Goal: Transaction & Acquisition: Purchase product/service

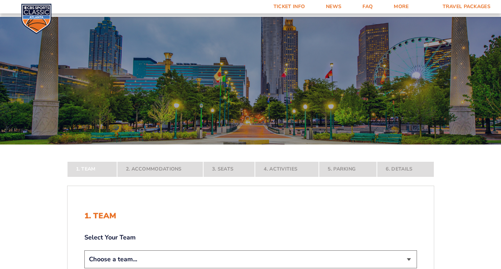
scroll to position [105, 0]
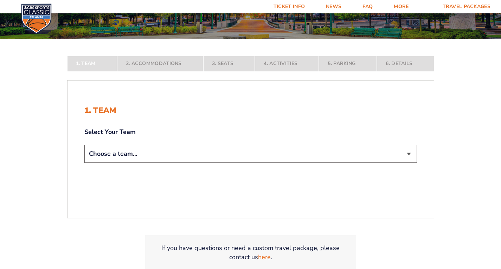
click at [410, 157] on select "Choose a team... [US_STATE] Wildcats [US_STATE] State Buckeyes [US_STATE] Tar H…" at bounding box center [250, 154] width 332 height 18
select select "12756"
click at [84, 163] on select "Choose a team... [US_STATE] Wildcats [US_STATE] State Buckeyes [US_STATE] Tar H…" at bounding box center [250, 154] width 332 height 18
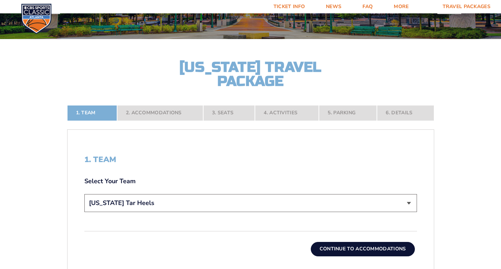
scroll to position [211, 0]
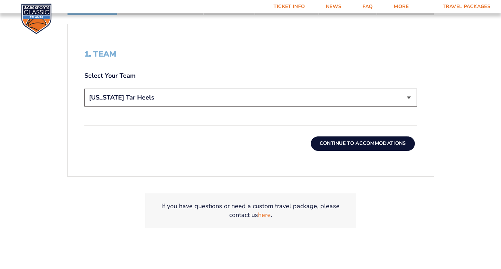
click at [367, 143] on button "Continue To Accommodations" at bounding box center [363, 143] width 104 height 14
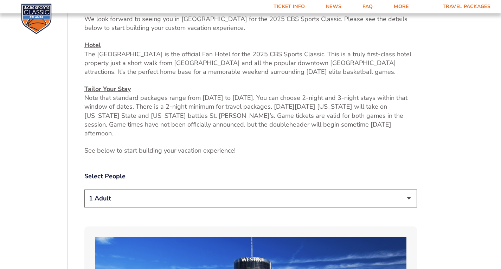
scroll to position [373, 0]
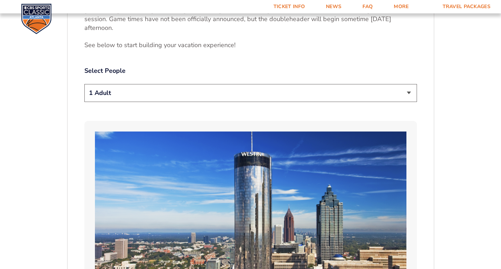
click at [407, 84] on select "1 Adult 2 Adults 3 Adults 4 Adults 2 Adults + 1 Child 2 Adults + 2 Children 2 A…" at bounding box center [250, 93] width 332 height 18
select select "2 Adults"
click at [84, 84] on select "1 Adult 2 Adults 3 Adults 4 Adults 2 Adults + 1 Child 2 Adults + 2 Children 2 A…" at bounding box center [250, 93] width 332 height 18
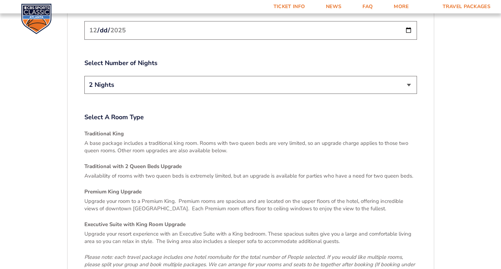
scroll to position [1040, 0]
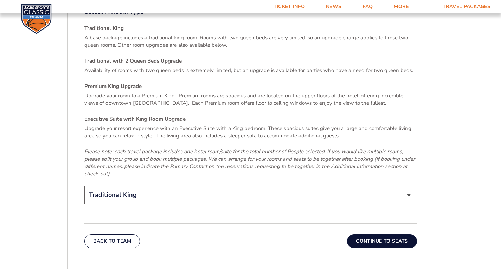
click at [409, 186] on select "Traditional King Traditional with 2 Queen Beds Upgrade (+$95 per night) Premium…" at bounding box center [250, 195] width 332 height 18
click at [84, 186] on select "Traditional King Traditional with 2 Queen Beds Upgrade (+$95 per night) Premium…" at bounding box center [250, 195] width 332 height 18
click at [383, 234] on button "Continue To Seats" at bounding box center [382, 241] width 70 height 14
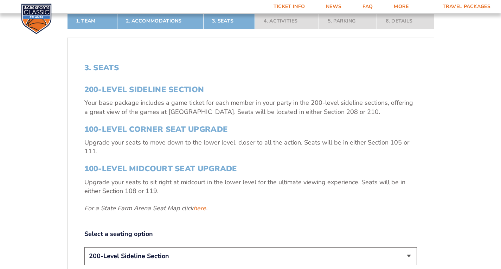
scroll to position [267, 0]
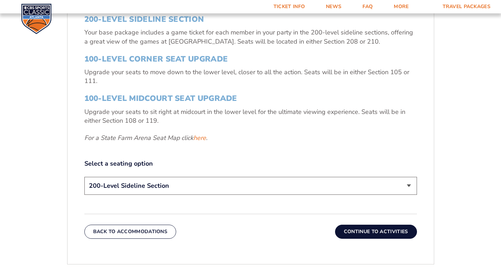
click at [409, 185] on select "200-Level Sideline Section 100-Level Corner Seat Upgrade (+$120 per person) 100…" at bounding box center [250, 186] width 332 height 18
click at [84, 177] on select "200-Level Sideline Section 100-Level Corner Seat Upgrade (+$120 per person) 100…" at bounding box center [250, 186] width 332 height 18
click at [369, 227] on button "Continue To Activities" at bounding box center [376, 231] width 82 height 14
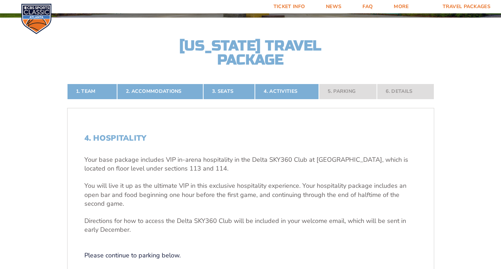
scroll to position [197, 0]
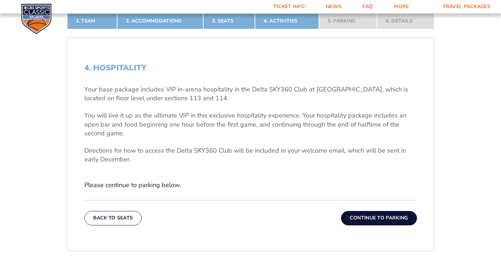
click at [373, 217] on button "Continue To Parking" at bounding box center [379, 218] width 76 height 14
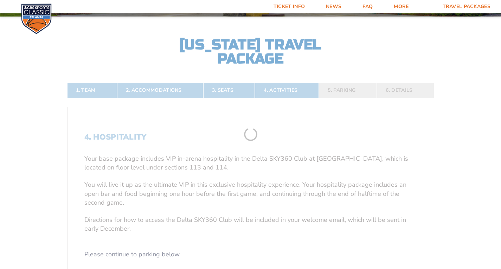
scroll to position [127, 0]
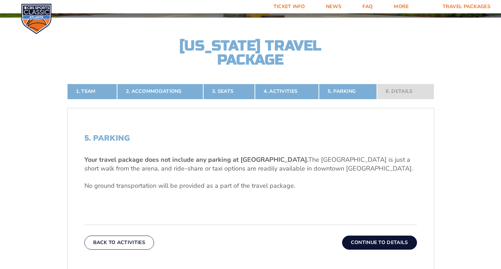
click at [389, 242] on button "Continue To Details" at bounding box center [379, 242] width 75 height 14
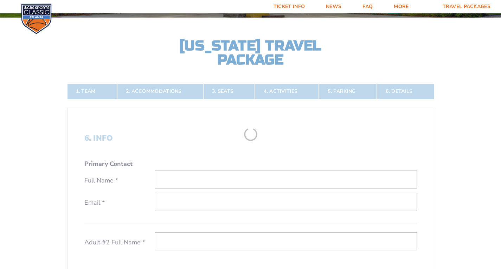
scroll to position [232, 0]
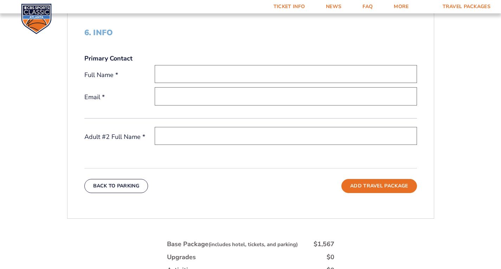
click at [195, 76] on input "text" at bounding box center [286, 74] width 262 height 18
type input "[PERSON_NAME]"
type input "[EMAIL_ADDRESS][PERSON_NAME][DOMAIN_NAME]"
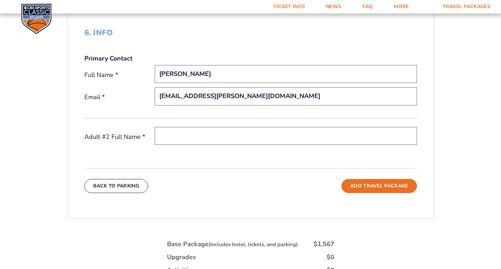
click at [197, 138] on input "text" at bounding box center [286, 136] width 262 height 18
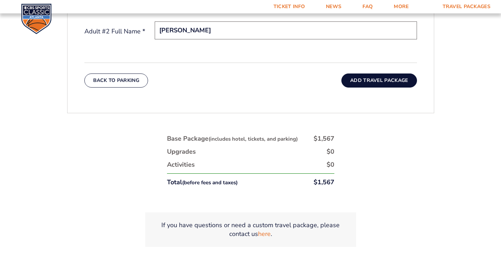
type input "[PERSON_NAME]"
click at [397, 78] on button "Add Travel Package" at bounding box center [378, 80] width 75 height 14
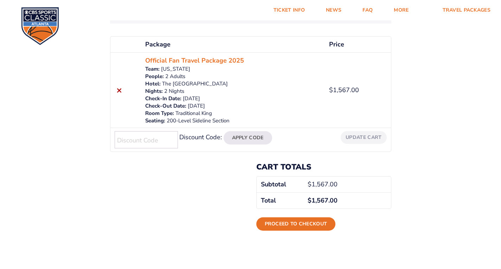
scroll to position [35, 0]
